Goal: Find contact information: Find contact information

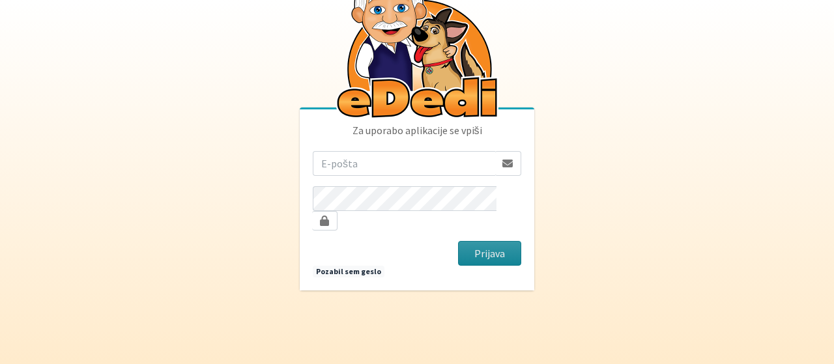
type input "[EMAIL_ADDRESS][DOMAIN_NAME]"
click at [493, 244] on button "Prijava" at bounding box center [489, 253] width 63 height 25
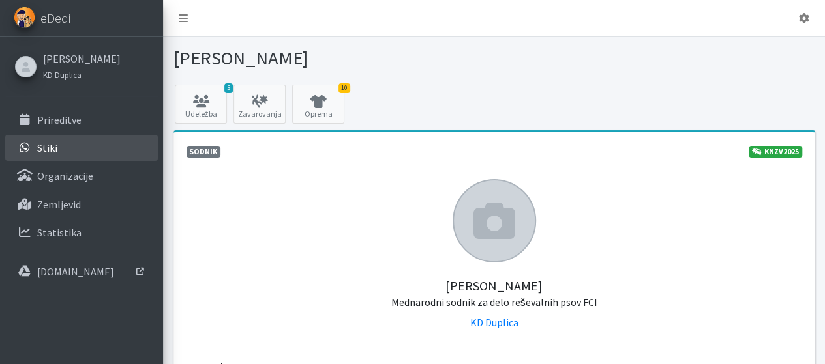
click at [51, 145] on p "Stiki" at bounding box center [47, 147] width 20 height 13
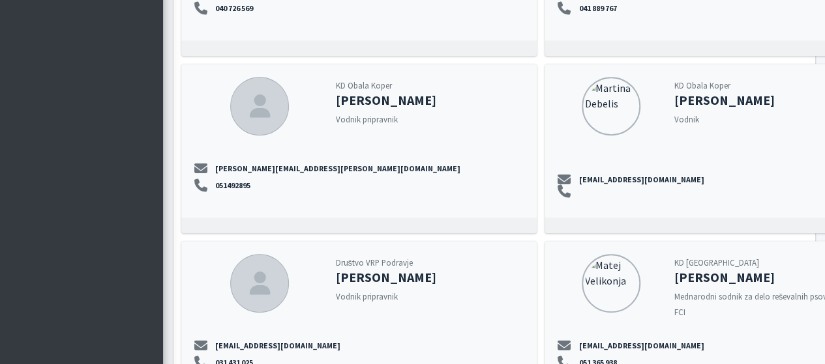
scroll to position [8148, 0]
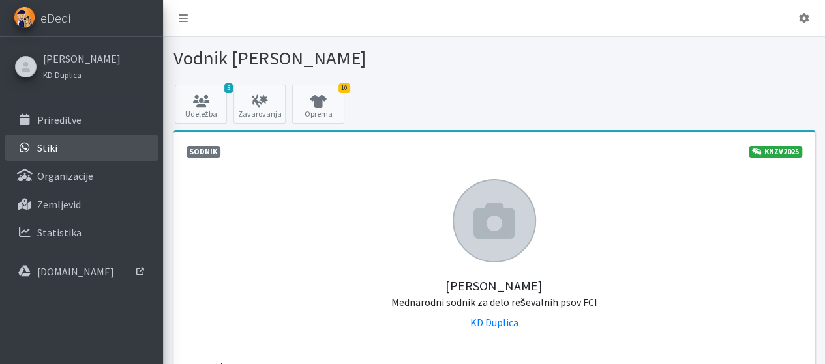
click at [44, 144] on p "Stiki" at bounding box center [47, 147] width 20 height 13
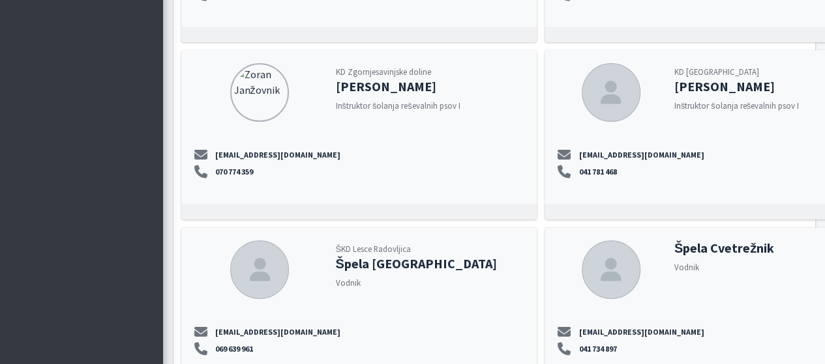
scroll to position [14992, 0]
